Goal: Information Seeking & Learning: Understand process/instructions

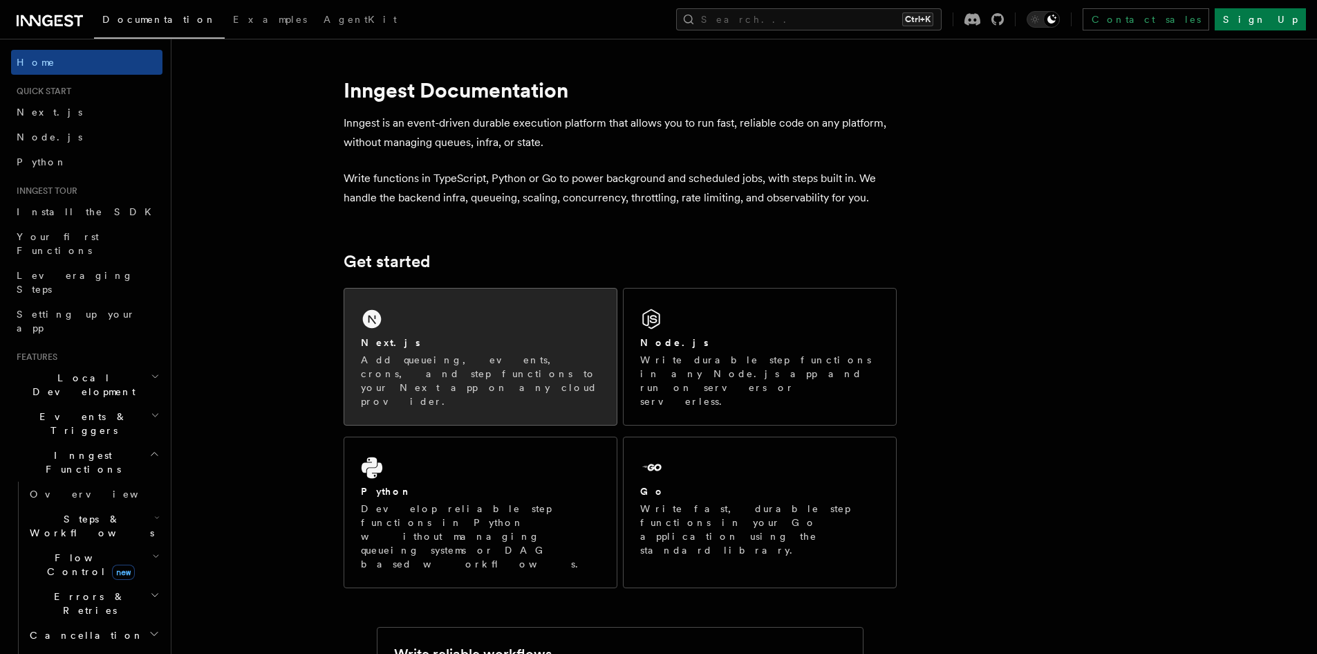
click at [449, 344] on div "Next.js" at bounding box center [480, 342] width 239 height 15
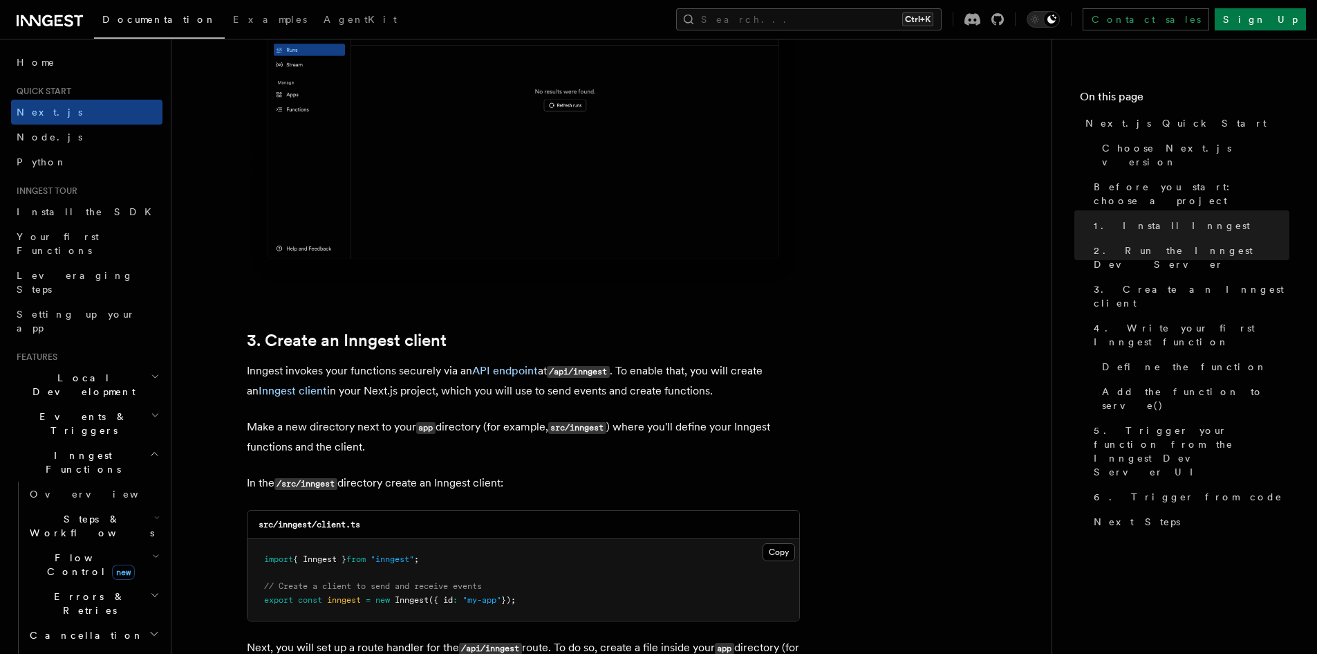
scroll to position [1383, 0]
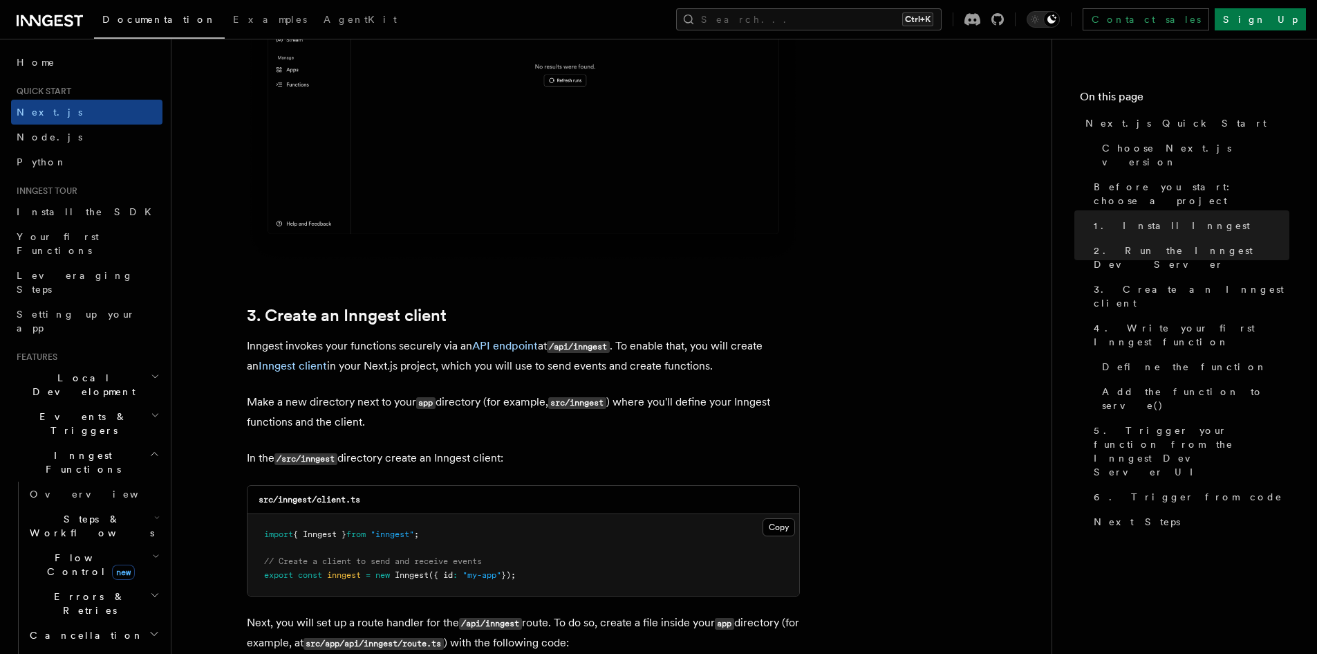
click at [329, 531] on span "{ Inngest }" at bounding box center [319, 534] width 53 height 10
click at [400, 532] on span ""inngest"" at bounding box center [393, 534] width 44 height 10
click at [568, 553] on pre "import { Inngest } from "inngest" ; // Create a client to send and receive even…" at bounding box center [524, 555] width 552 height 82
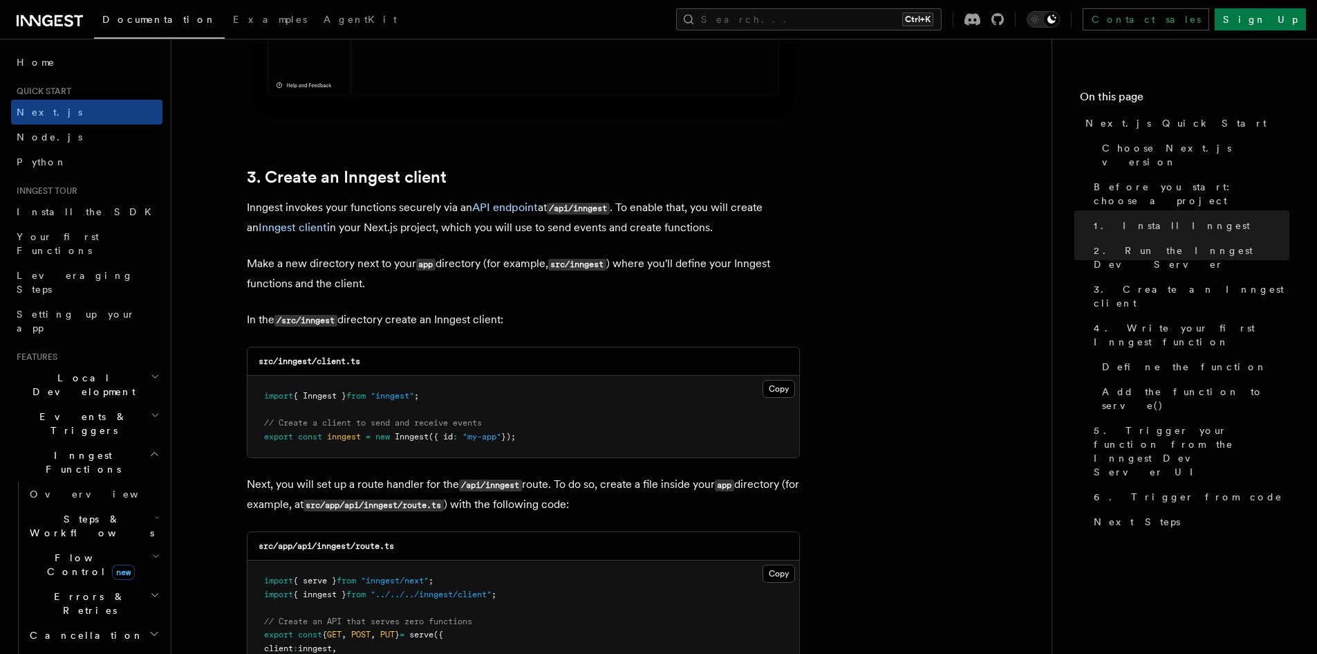
scroll to position [1591, 0]
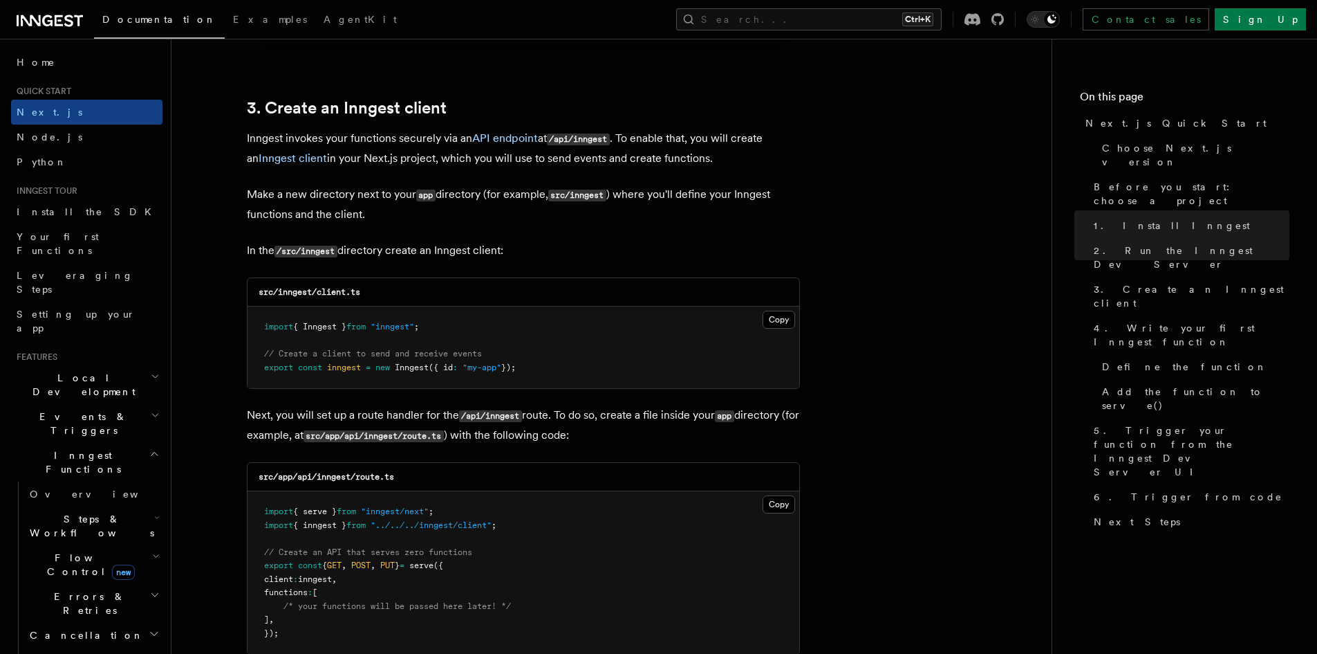
click at [277, 487] on div "src/app/api/inngest/route.ts" at bounding box center [524, 477] width 552 height 28
click at [326, 482] on h3 "src/app/api/inngest/route.ts" at bounding box center [327, 476] width 136 height 11
click at [400, 478] on div "src/app/api/inngest/route.ts" at bounding box center [524, 477] width 552 height 28
click at [329, 522] on span "{ inngest }" at bounding box center [319, 525] width 53 height 10
click at [545, 526] on pre "import { serve } from "inngest/next" ; import { inngest } from "../../../innges…" at bounding box center [524, 572] width 552 height 163
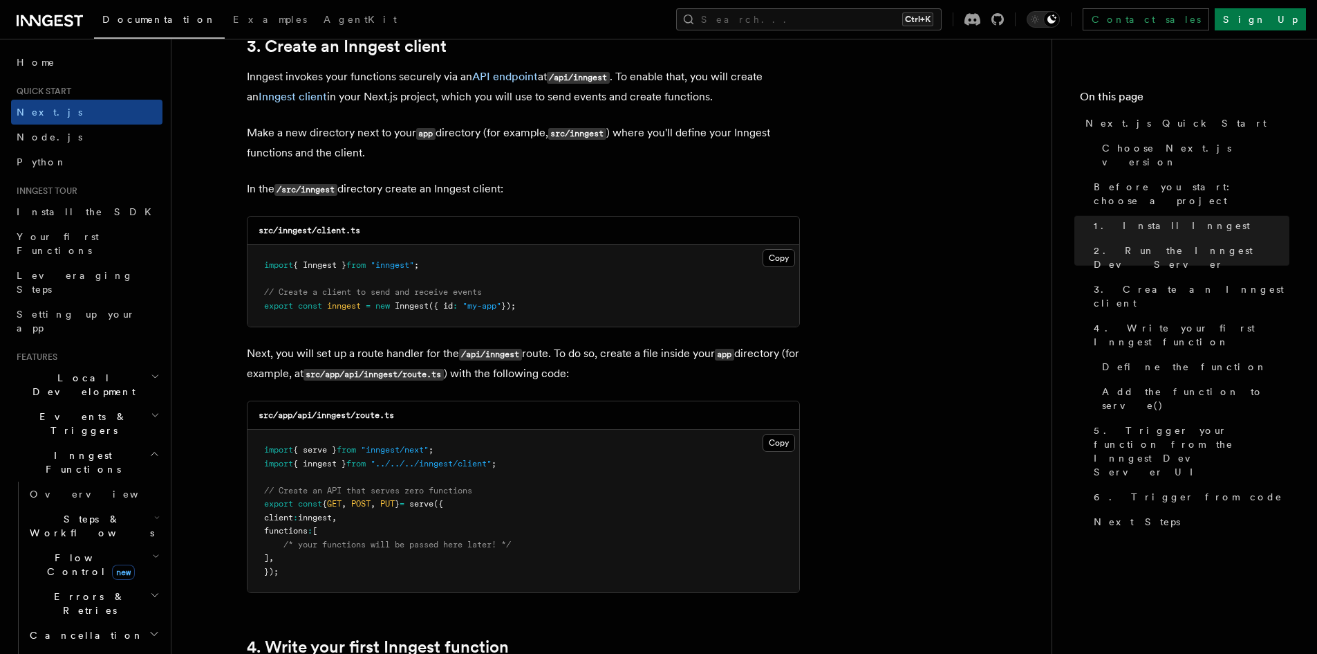
scroll to position [1798, 0]
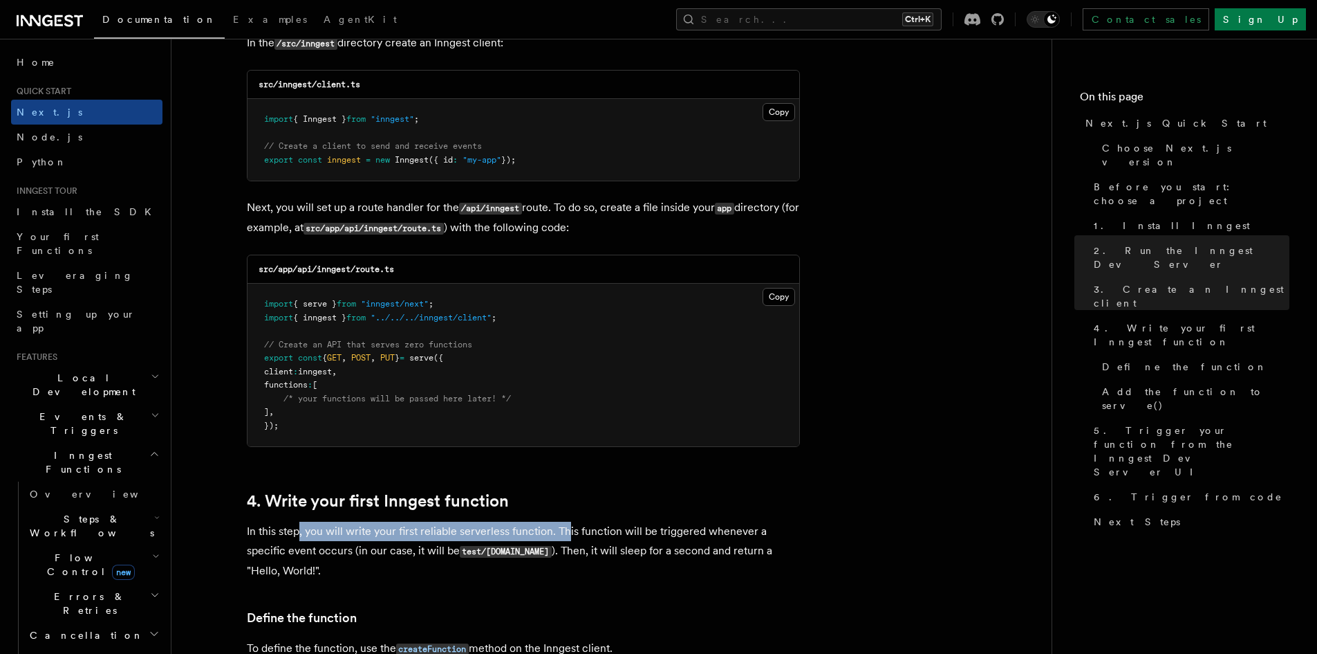
drag, startPoint x: 301, startPoint y: 512, endPoint x: 824, endPoint y: 515, distance: 522.8
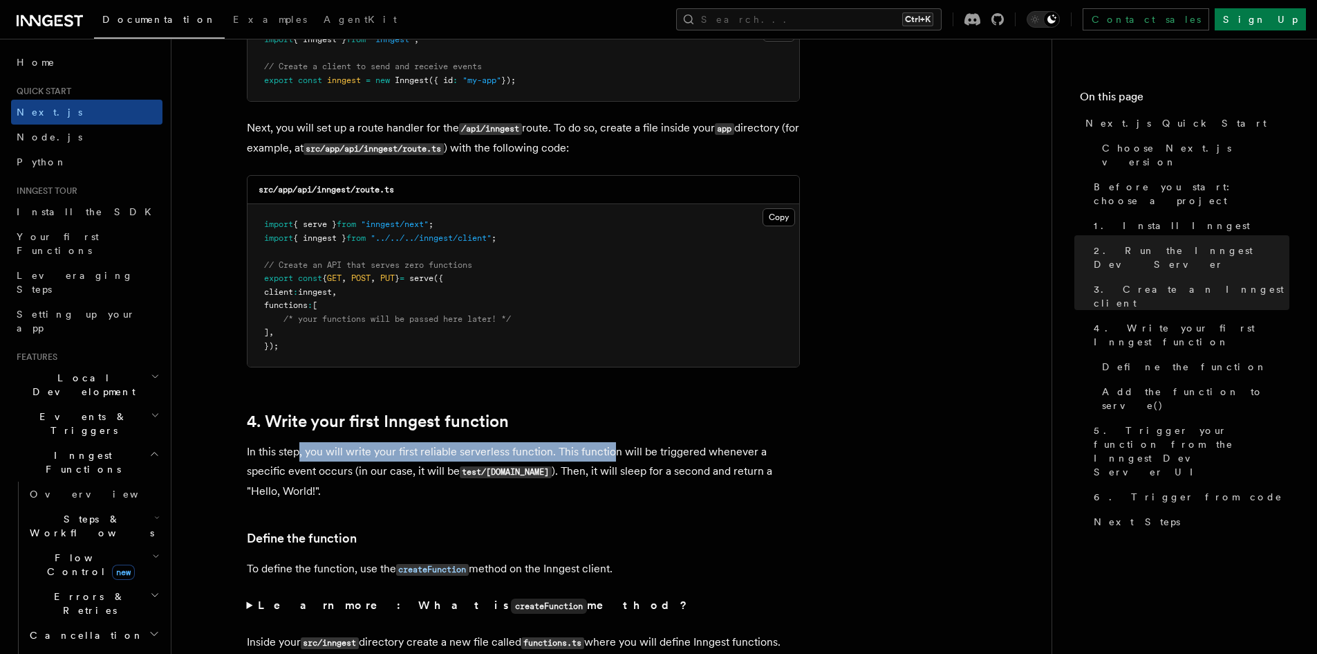
scroll to position [2075, 0]
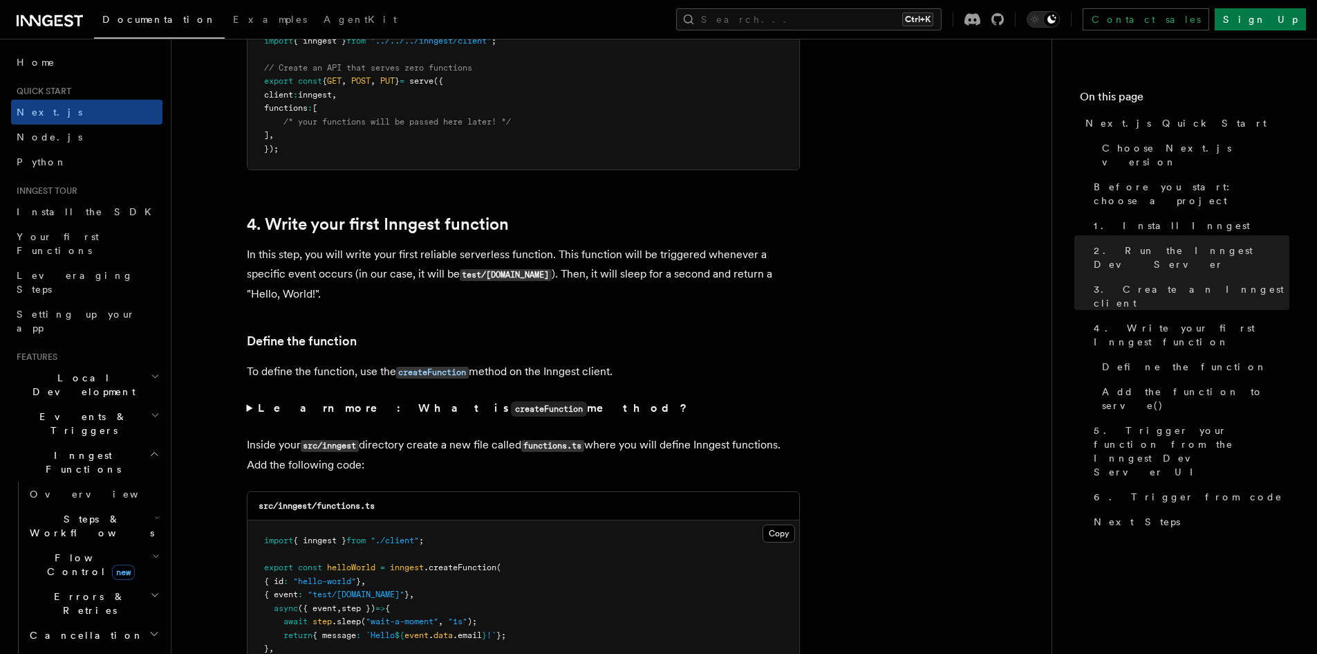
drag, startPoint x: 614, startPoint y: 396, endPoint x: 473, endPoint y: 455, distance: 152.8
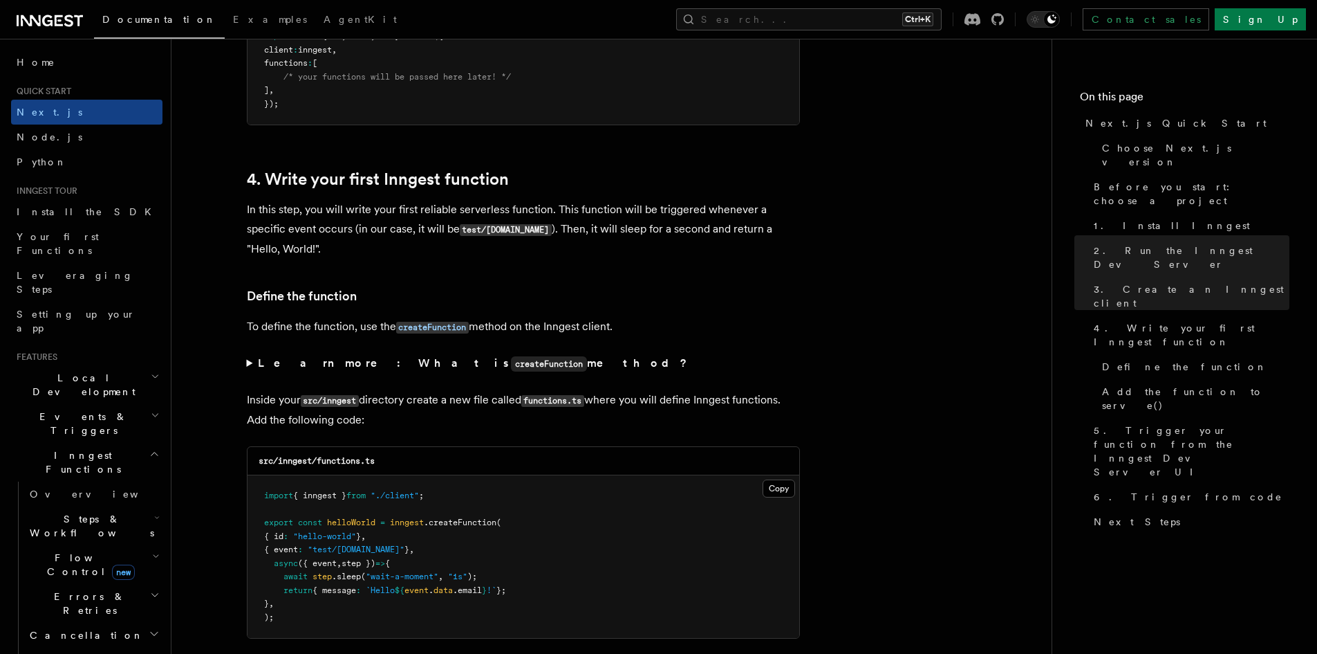
scroll to position [2144, 0]
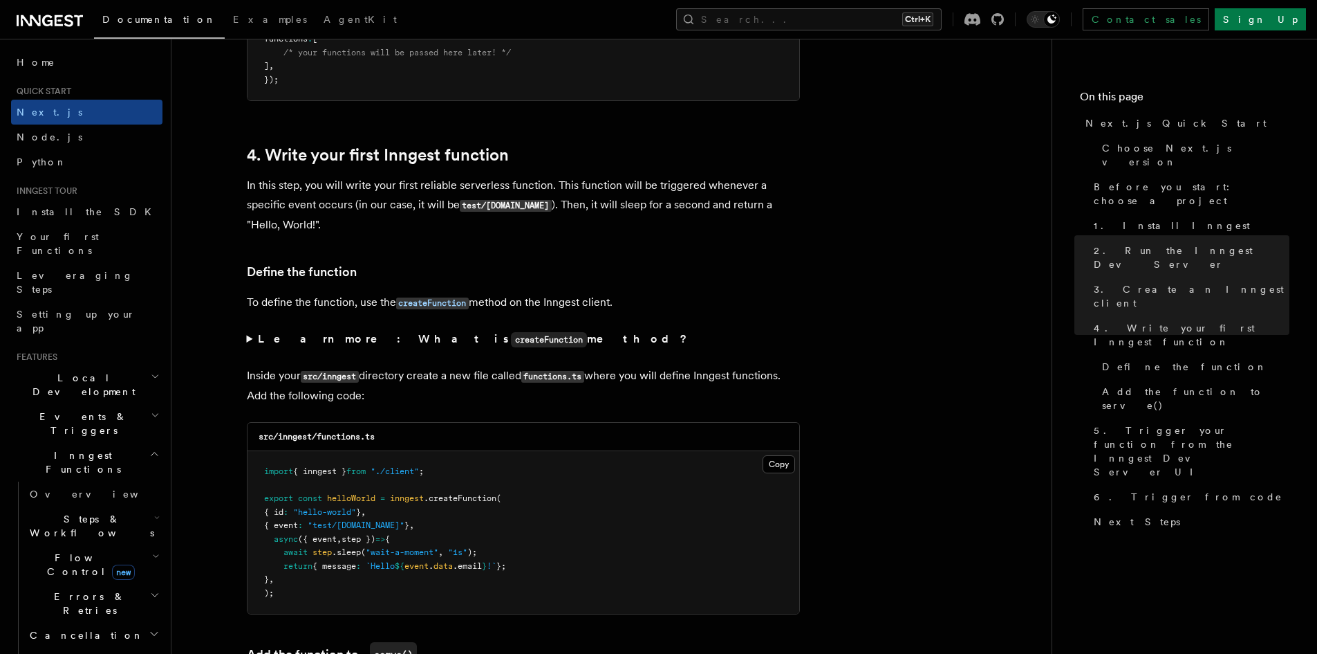
click at [311, 470] on span "{ inngest }" at bounding box center [319, 471] width 53 height 10
click at [331, 490] on pre "import { inngest } from "./client" ; export const helloWorld = inngest .createF…" at bounding box center [524, 532] width 552 height 163
click at [436, 497] on span ".createFunction" at bounding box center [460, 498] width 73 height 10
click at [478, 503] on span ".createFunction" at bounding box center [460, 498] width 73 height 10
click at [474, 503] on span ".createFunction" at bounding box center [460, 498] width 73 height 10
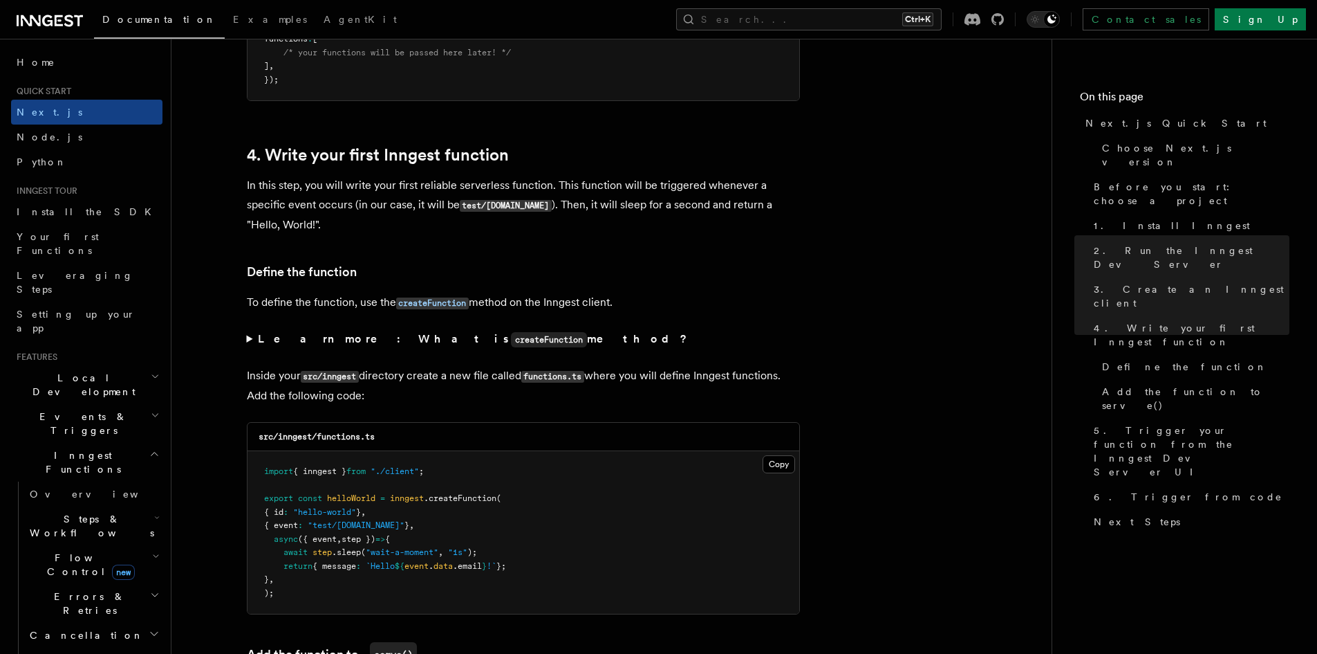
click at [375, 503] on pre "import { inngest } from "./client" ; export const helloWorld = inngest .createF…" at bounding box center [524, 532] width 552 height 163
click at [452, 513] on pre "import { inngest } from "./client" ; export const helloWorld = inngest .createF…" at bounding box center [524, 532] width 552 height 163
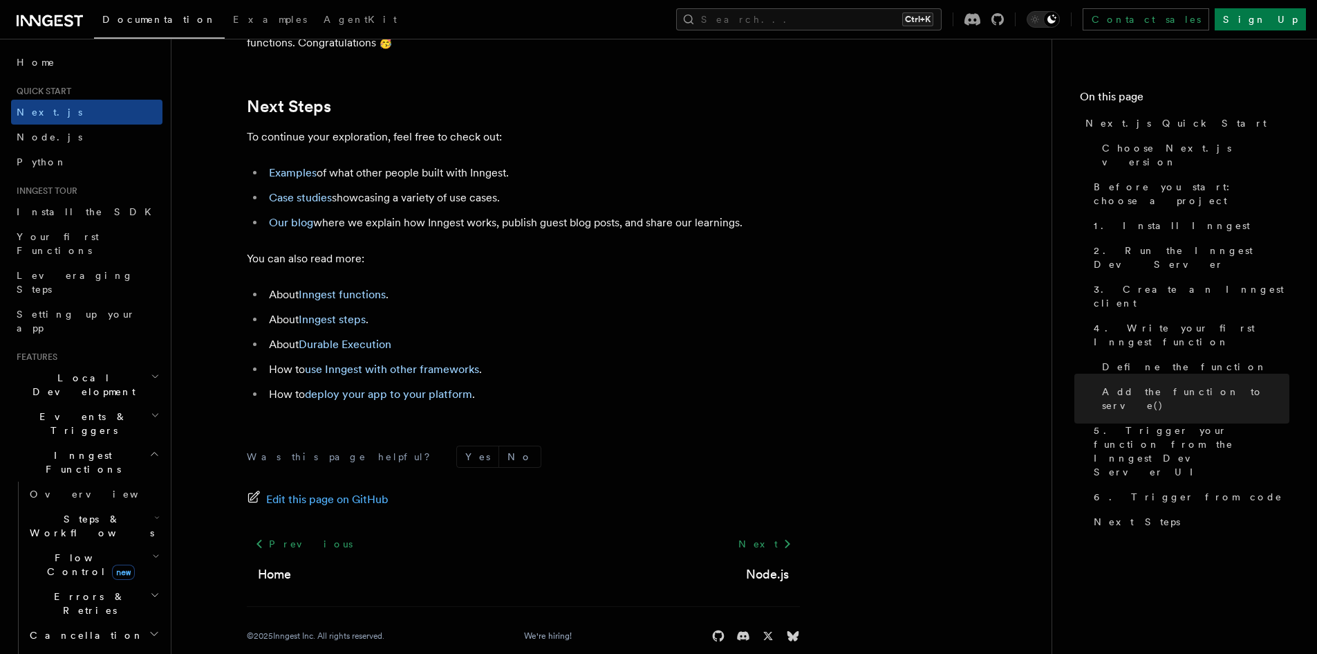
scroll to position [8661, 0]
